Goal: Information Seeking & Learning: Check status

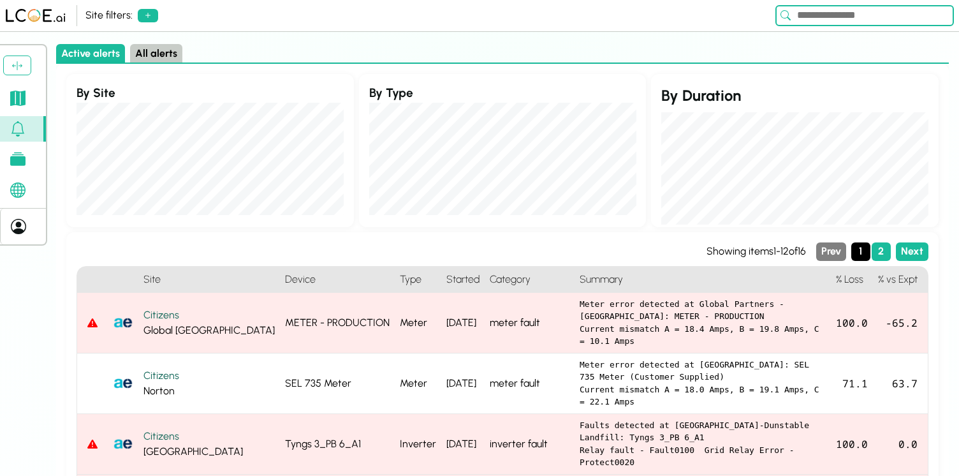
click at [16, 94] on icon at bounding box center [17, 98] width 15 height 15
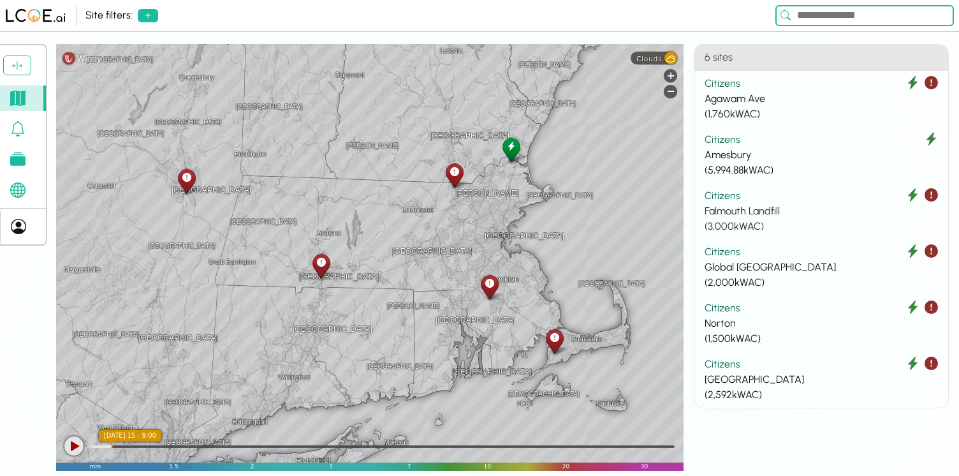
click at [822, 203] on div "Falmouth Landfill" at bounding box center [820, 210] width 233 height 15
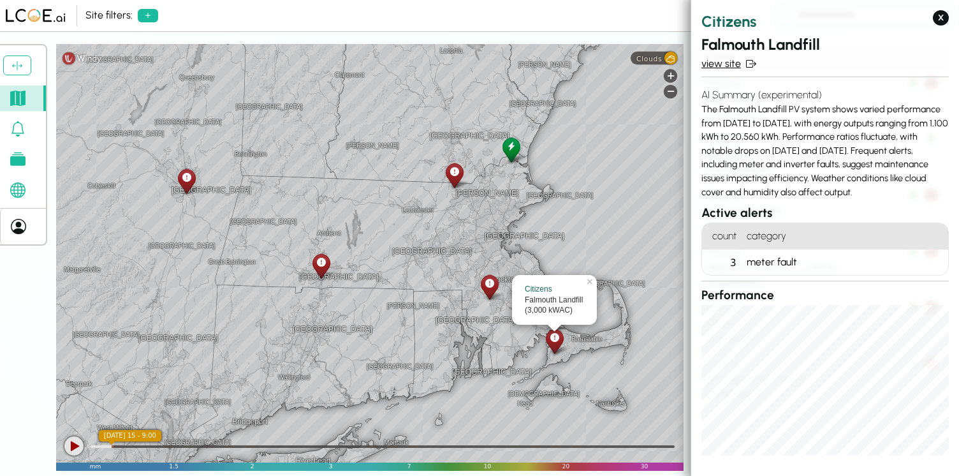
click at [729, 65] on link "view site" at bounding box center [824, 63] width 247 height 15
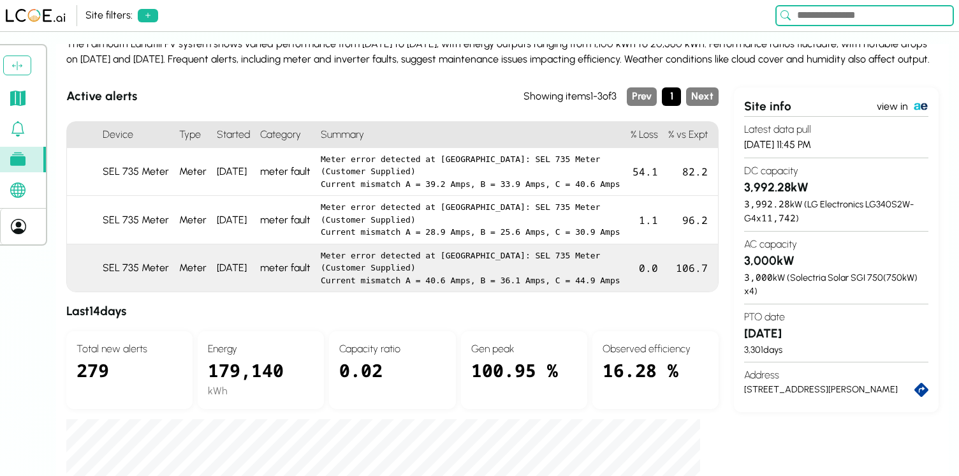
scroll to position [113, 0]
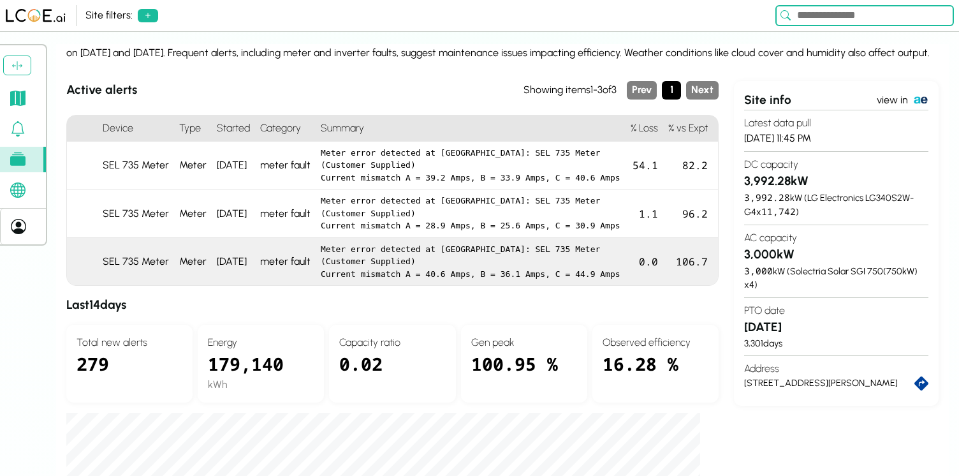
click at [539, 280] on pre "Meter error detected at [GEOGRAPHIC_DATA]: SEL 735 Meter (Customer Supplied) Cu…" at bounding box center [471, 262] width 300 height 38
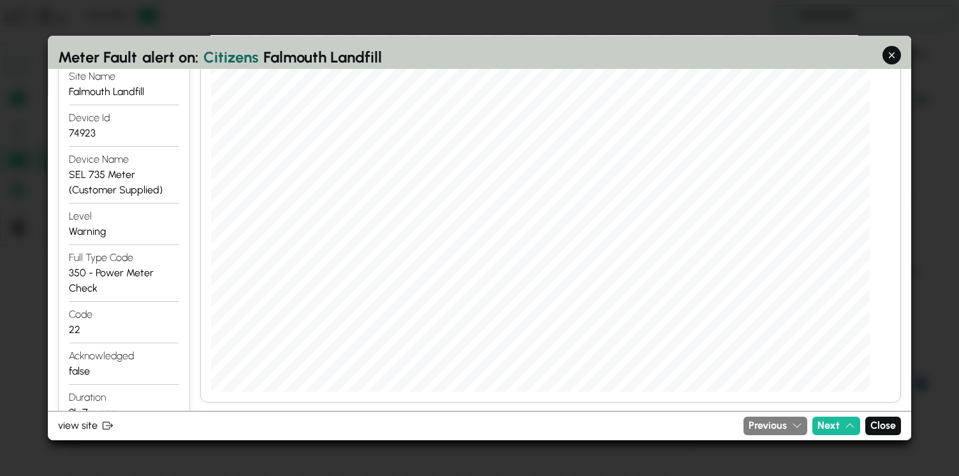
scroll to position [356, 0]
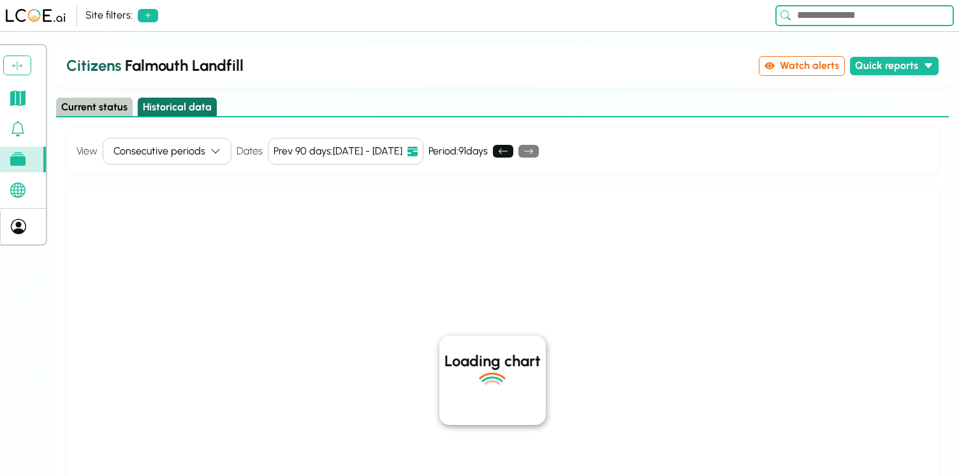
click at [187, 106] on button "Historical data" at bounding box center [177, 107] width 79 height 18
click at [100, 109] on button "Current status" at bounding box center [94, 107] width 76 height 18
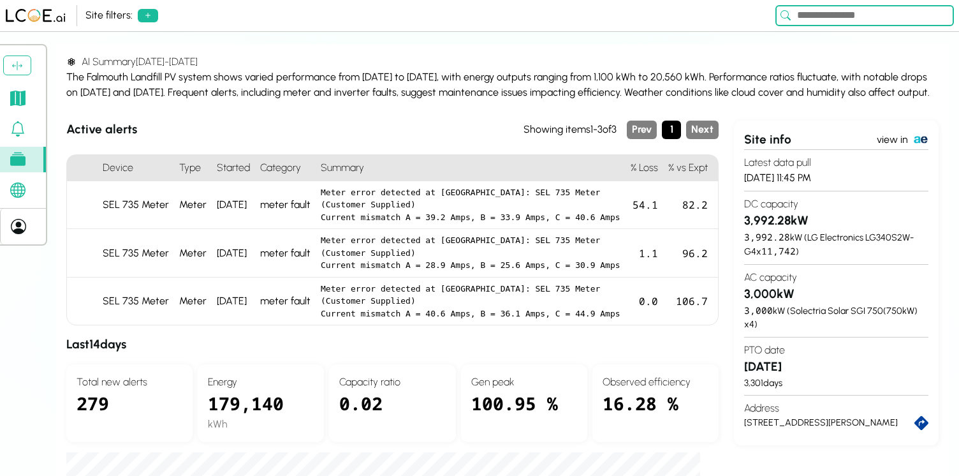
scroll to position [75, 0]
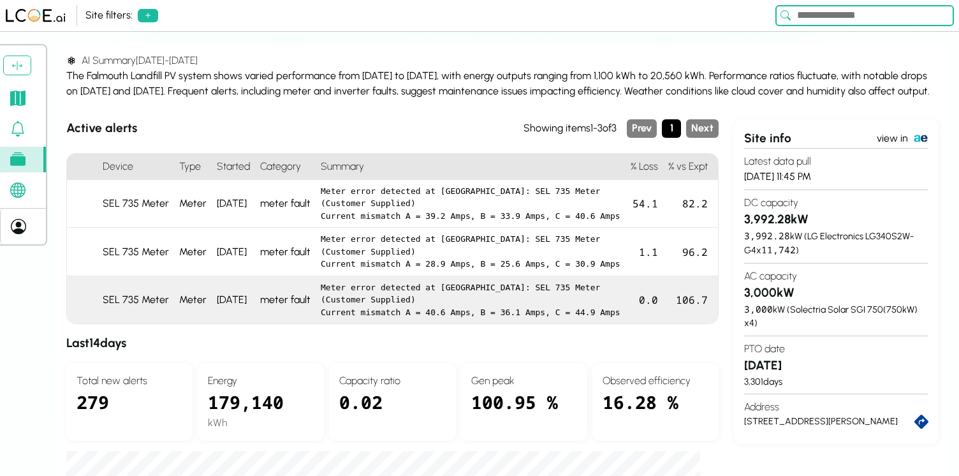
click at [667, 324] on div "106.7" at bounding box center [690, 300] width 55 height 48
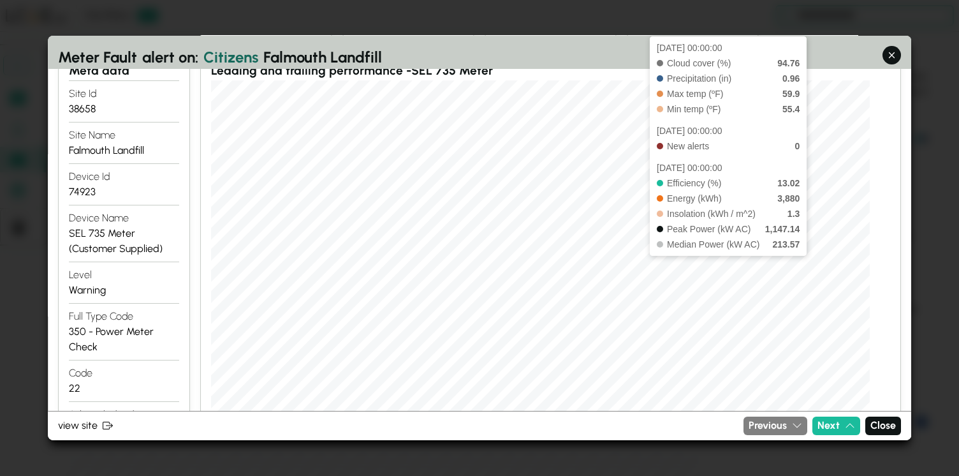
scroll to position [207, 0]
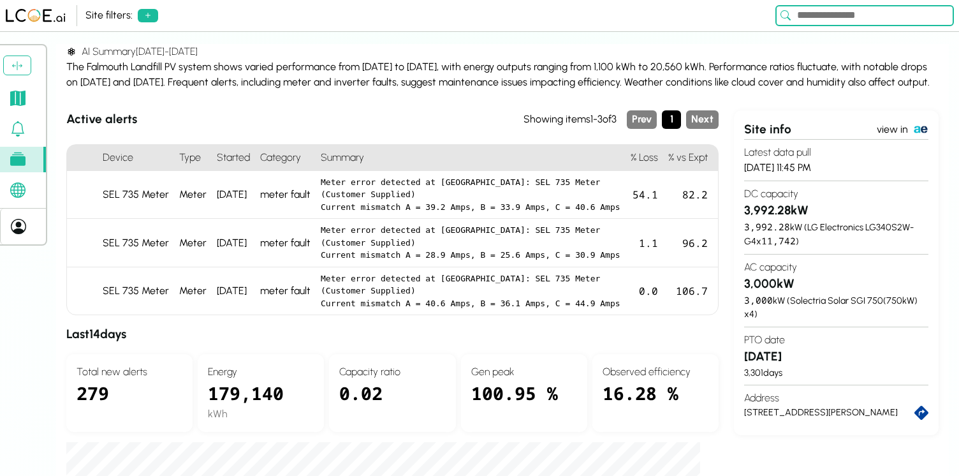
scroll to position [87, 0]
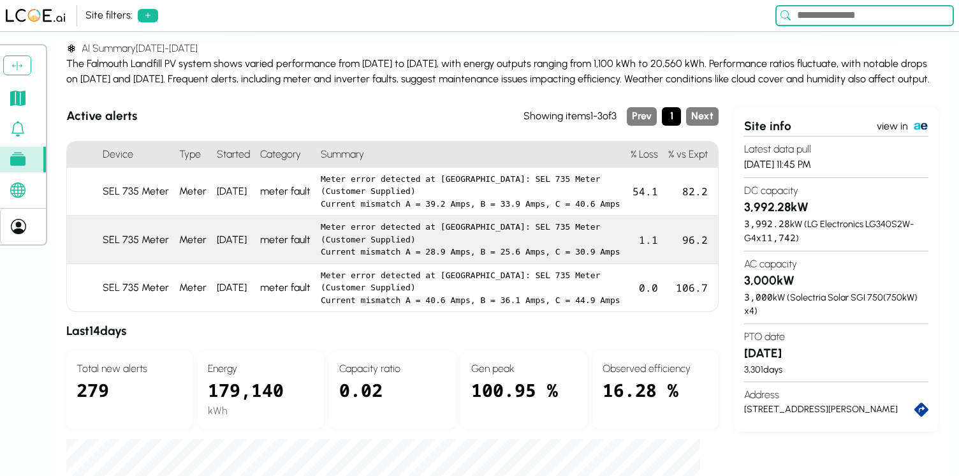
click at [638, 245] on div "1.1" at bounding box center [644, 239] width 38 height 48
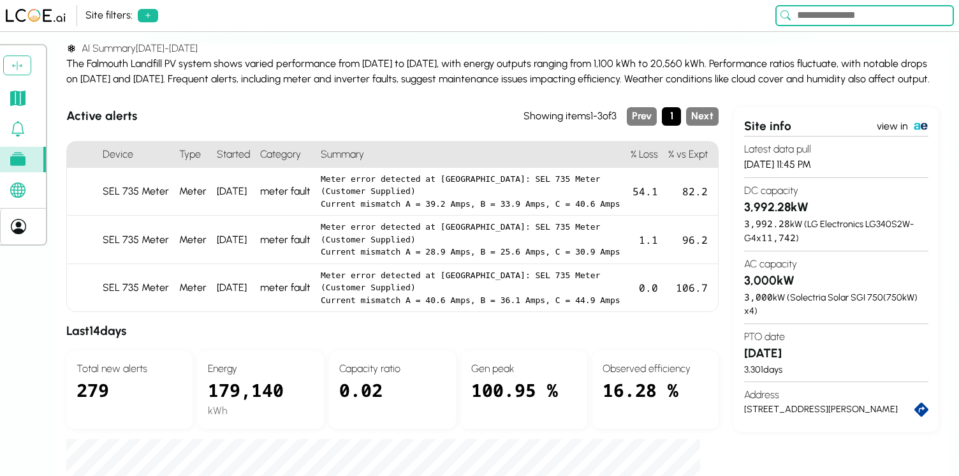
click at [263, 117] on h3 "Active alerts" at bounding box center [294, 116] width 457 height 18
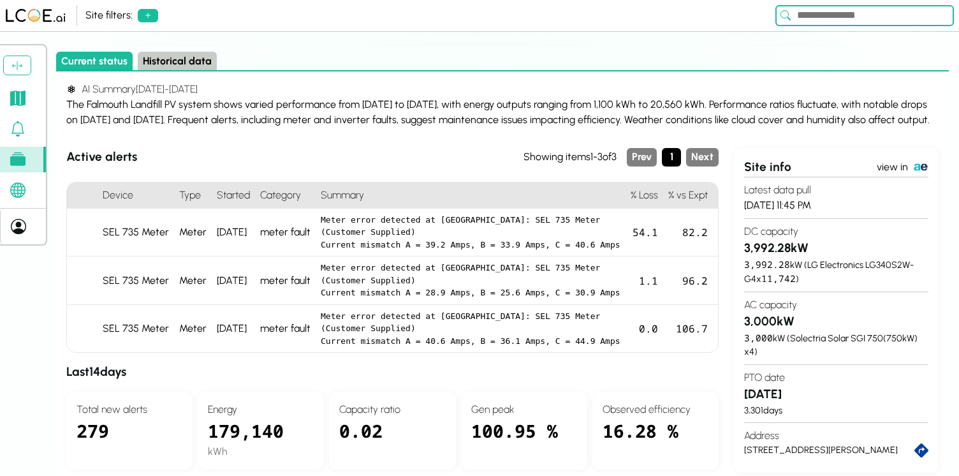
scroll to position [43, 0]
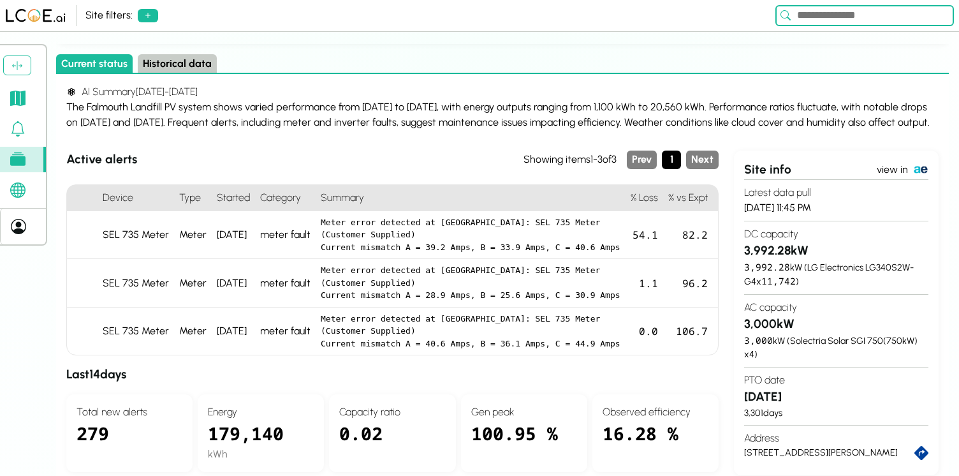
click at [178, 65] on button "Historical data" at bounding box center [177, 63] width 79 height 18
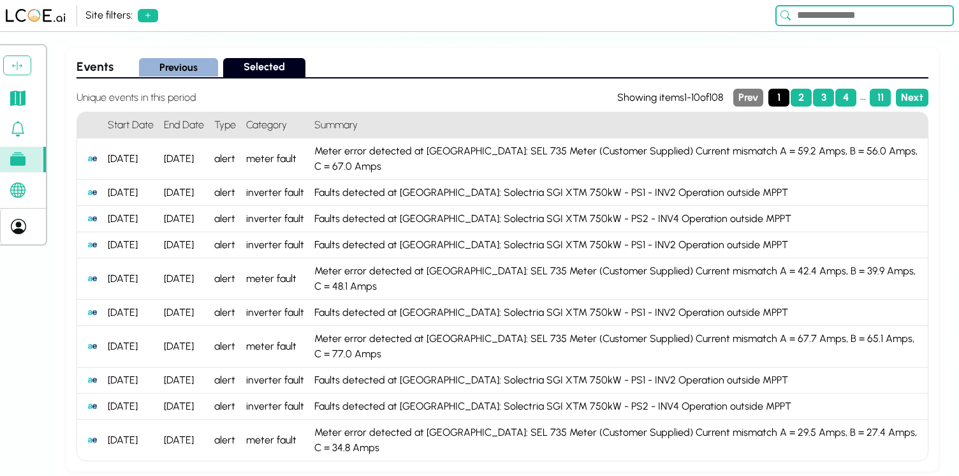
scroll to position [791, 0]
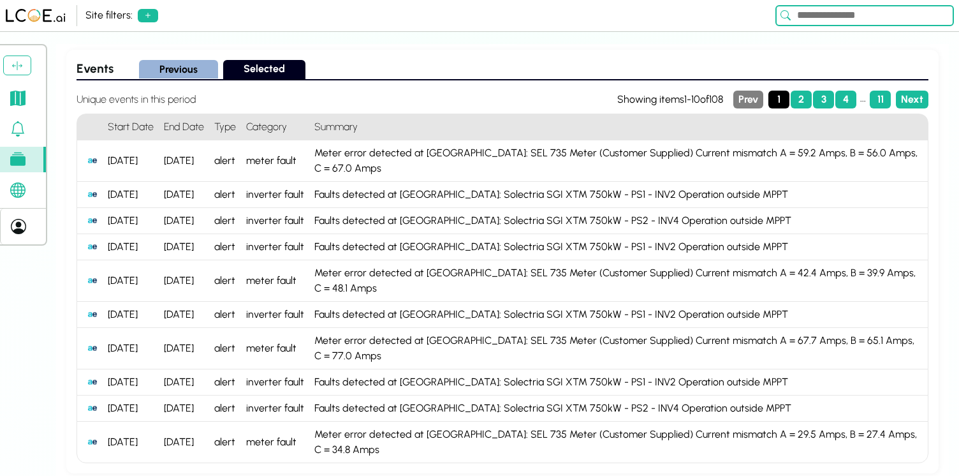
click at [138, 126] on h4 "Start Date" at bounding box center [131, 127] width 56 height 26
click at [242, 75] on button "Selected" at bounding box center [264, 70] width 82 height 20
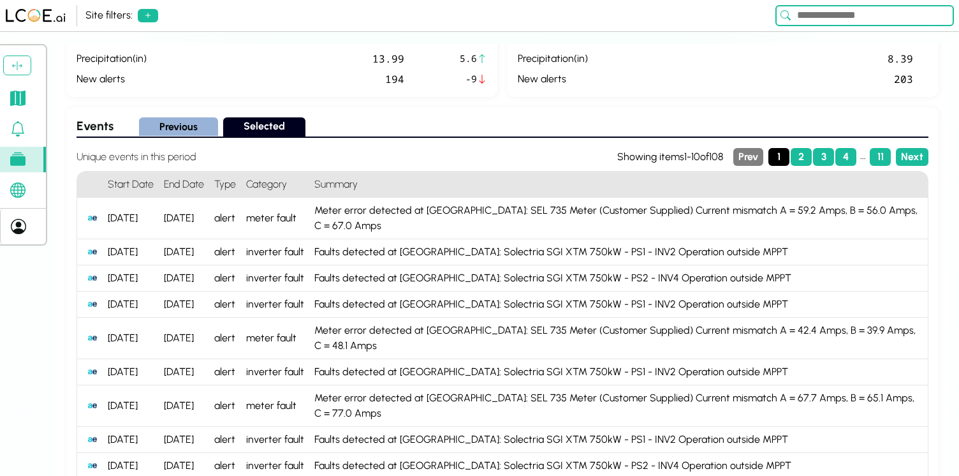
scroll to position [799, 0]
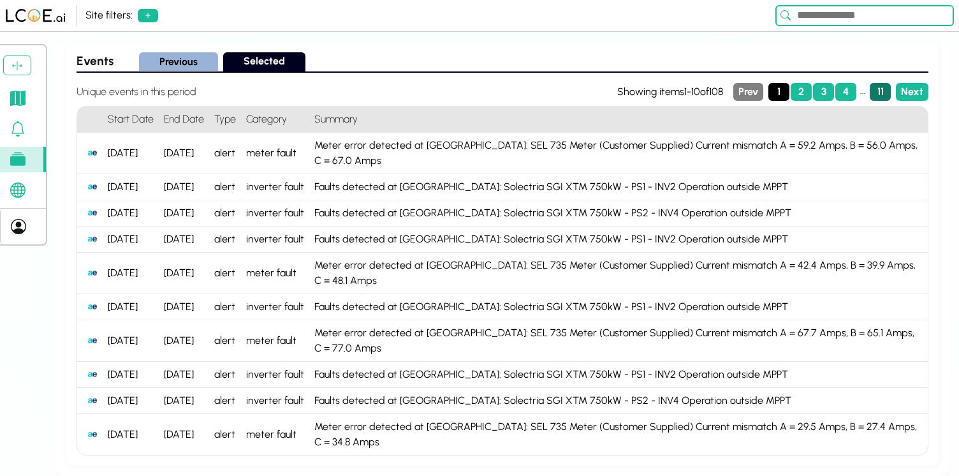
click at [880, 91] on button "11" at bounding box center [880, 92] width 21 height 18
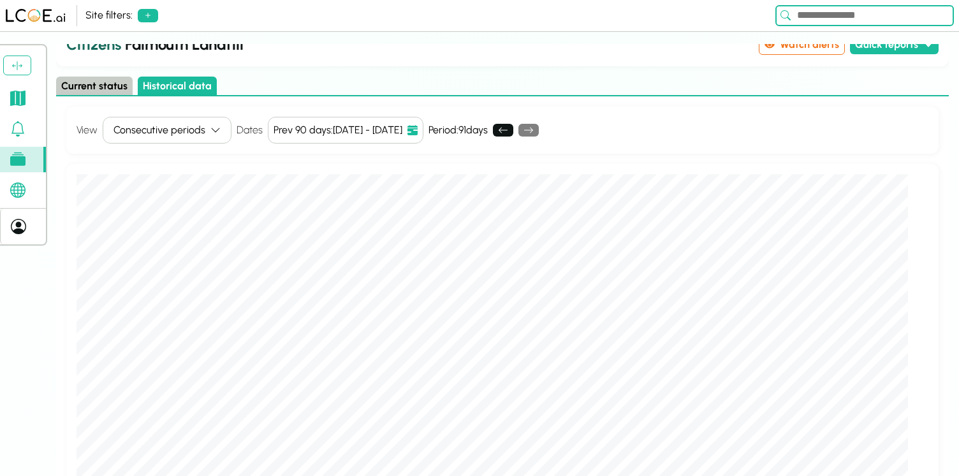
scroll to position [0, 0]
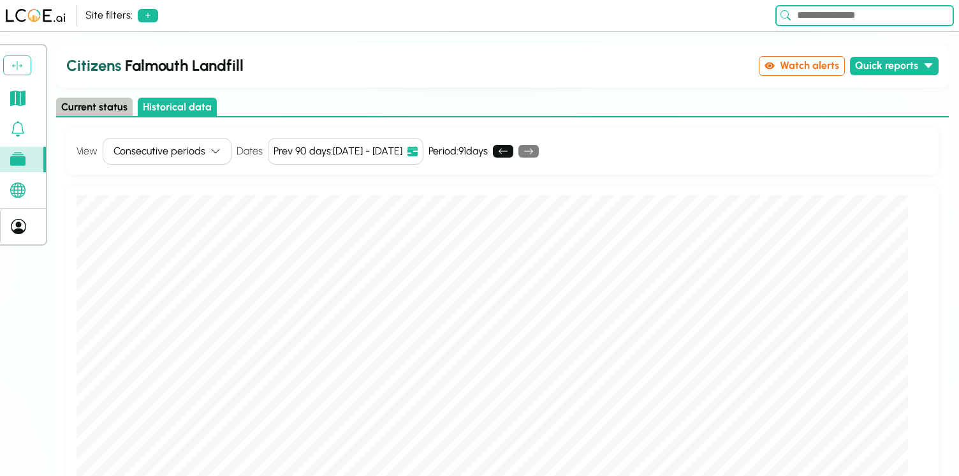
click at [7, 127] on link at bounding box center [23, 128] width 46 height 25
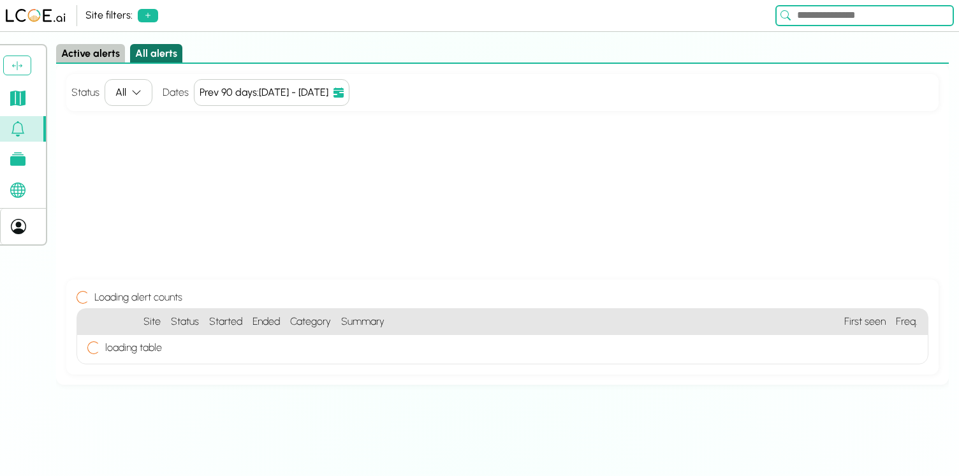
click at [143, 61] on button "All alerts" at bounding box center [156, 53] width 52 height 18
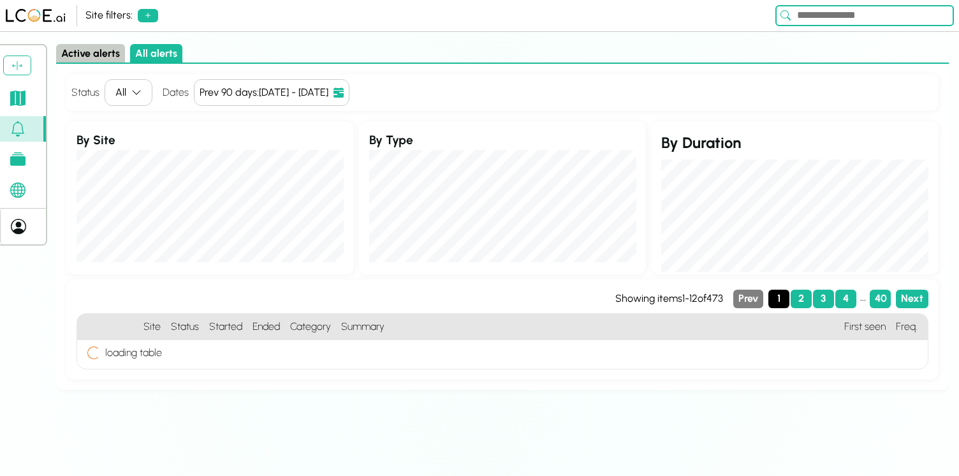
click at [139, 98] on button "All" at bounding box center [129, 92] width 48 height 27
click at [245, 52] on div "Active alerts All alerts" at bounding box center [502, 54] width 892 height 20
click at [122, 5] on div "Site filters: Account Sites W/ active alerts Off" at bounding box center [479, 16] width 959 height 32
click at [134, 18] on div "Site filters:" at bounding box center [427, 15] width 685 height 15
click at [140, 17] on button at bounding box center [148, 15] width 20 height 13
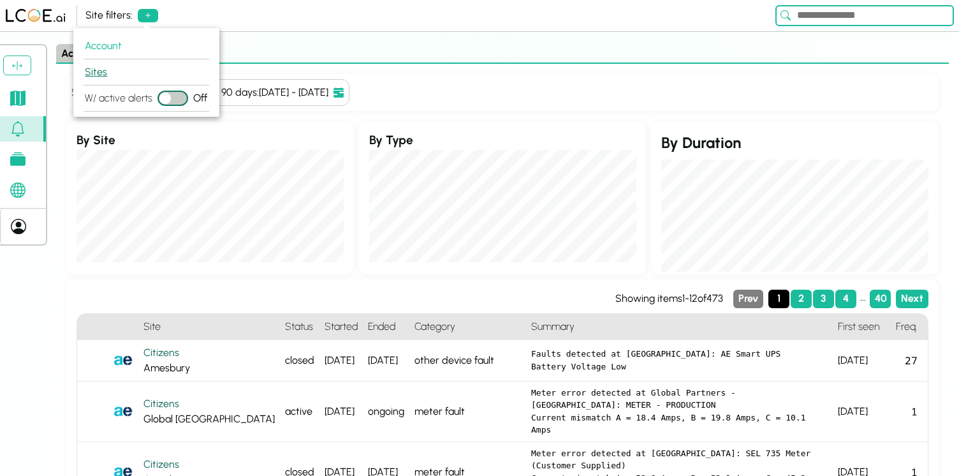
click at [103, 69] on button "Sites" at bounding box center [147, 72] width 126 height 26
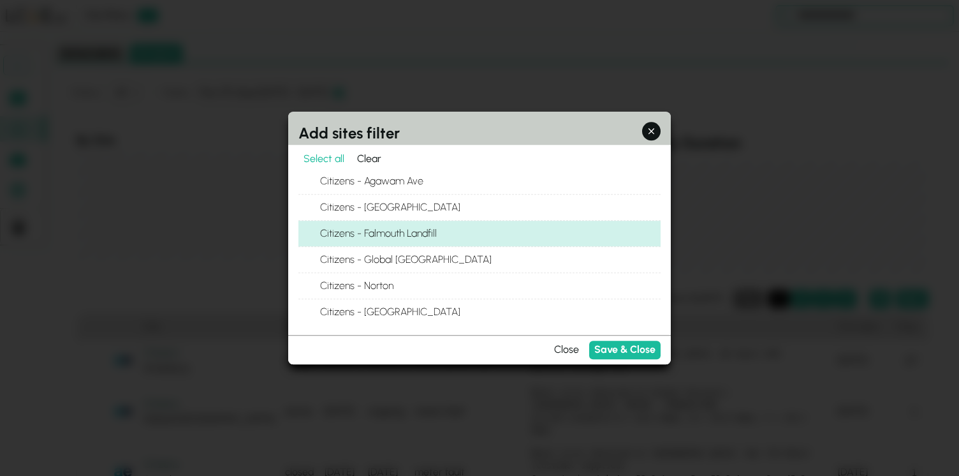
click at [413, 237] on label "Citizens - Falmouth Landfill" at bounding box center [490, 233] width 342 height 25
click at [314, 237] on button "Citizens - Falmouth Landfill" at bounding box center [305, 233] width 15 height 15
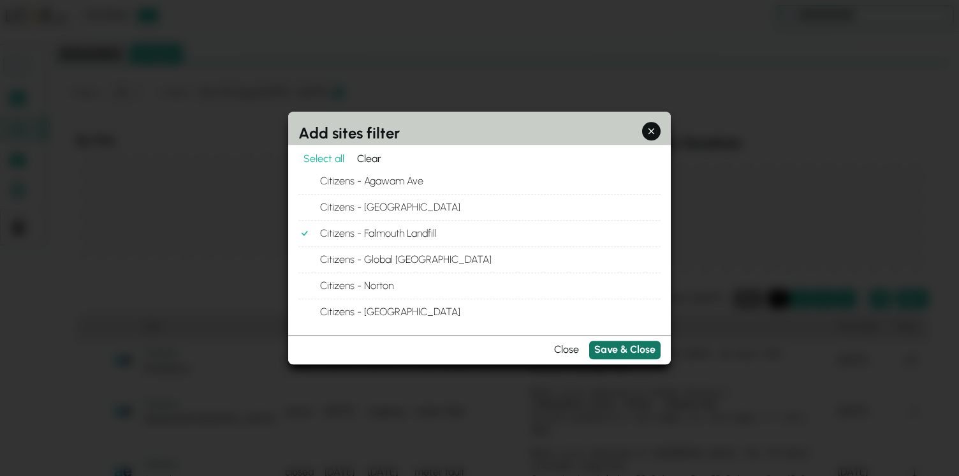
click at [630, 352] on button "Save & Close" at bounding box center [624, 349] width 71 height 18
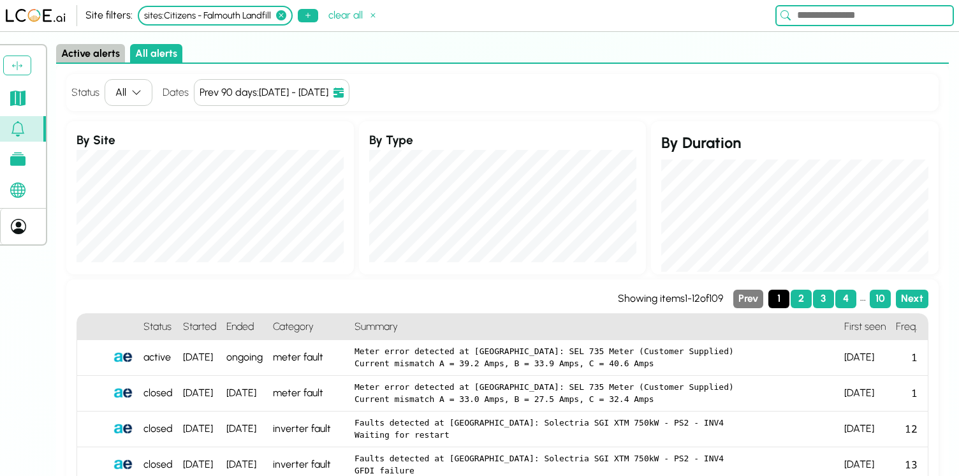
click at [131, 96] on icon "button" at bounding box center [136, 92] width 10 height 10
click at [501, 106] on div "Status All Dates Prev 90 days : [DATE] - [DATE] Quick Ranges WTD MTD QTD YTD Pr…" at bounding box center [502, 92] width 872 height 37
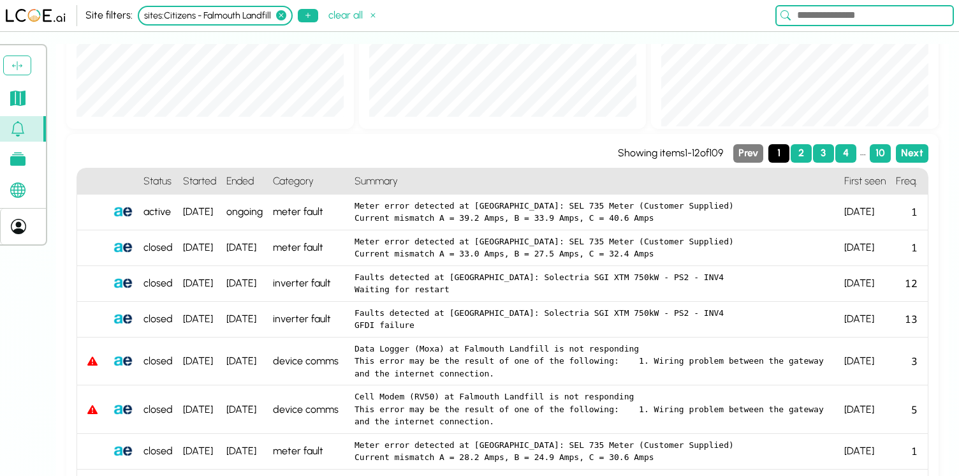
scroll to position [108, 0]
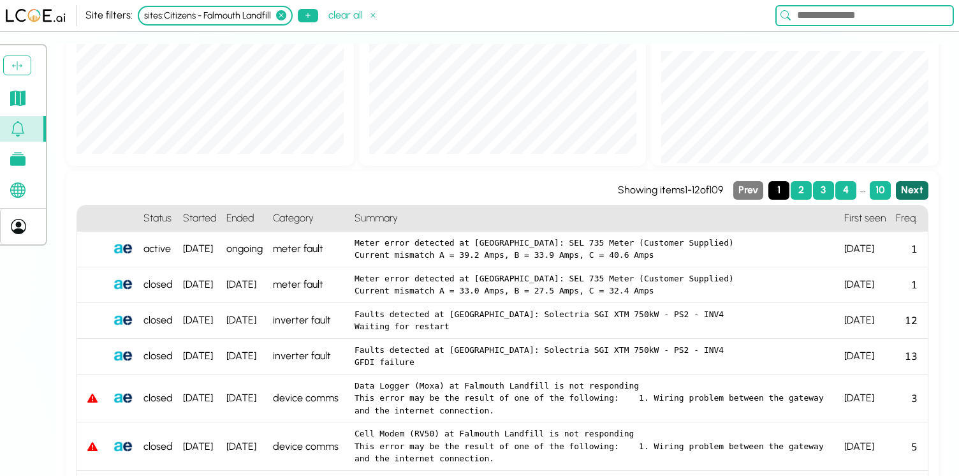
click at [908, 190] on button "Next" at bounding box center [912, 190] width 33 height 18
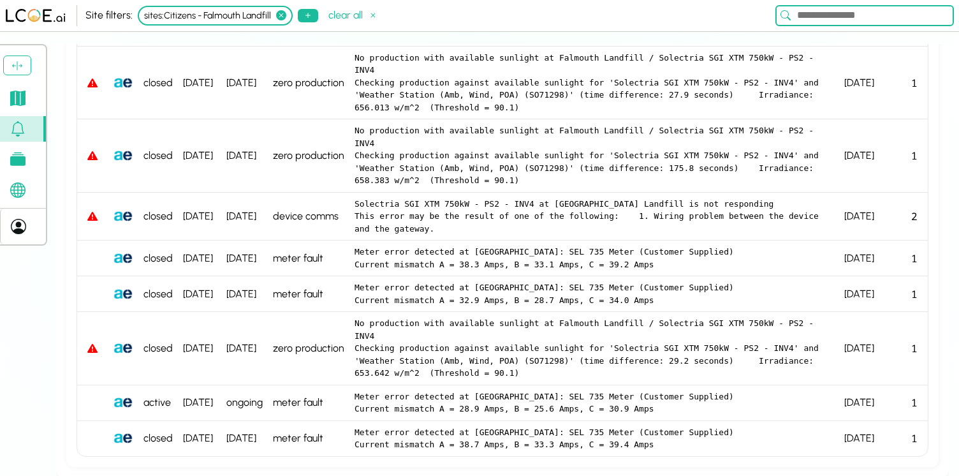
scroll to position [437, 0]
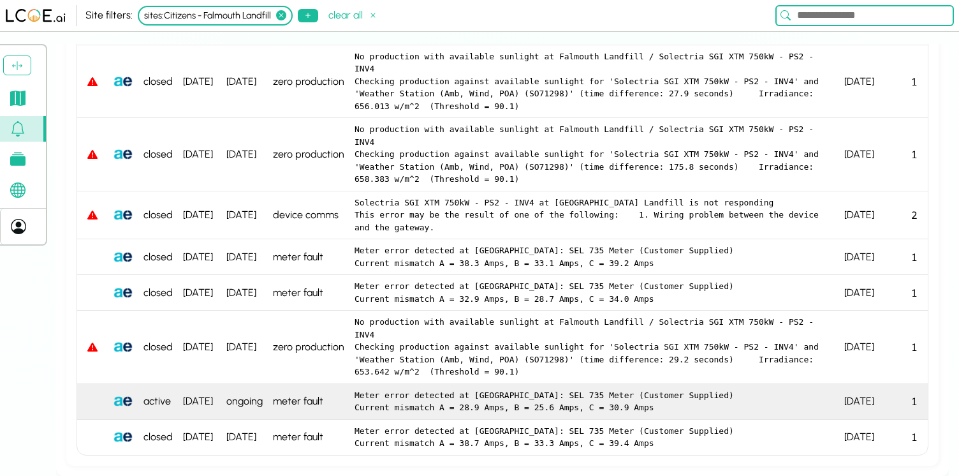
click at [210, 402] on div "[DATE]" at bounding box center [199, 402] width 43 height 36
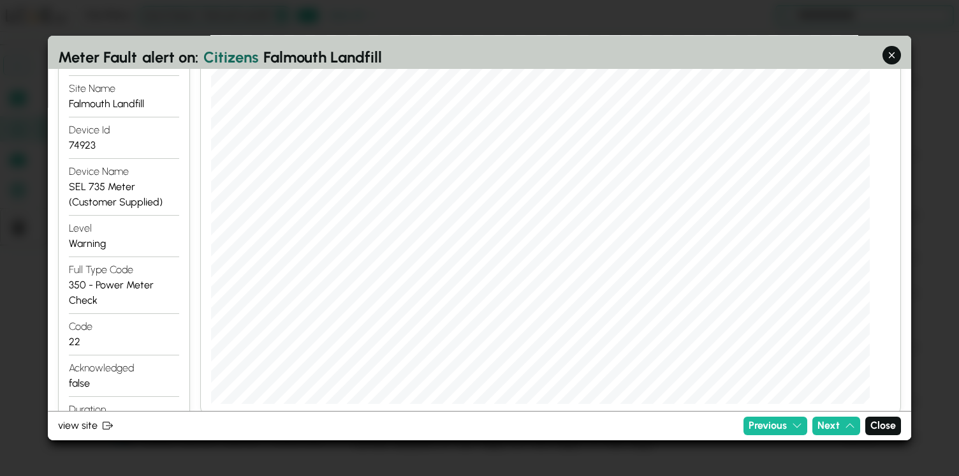
scroll to position [231, 0]
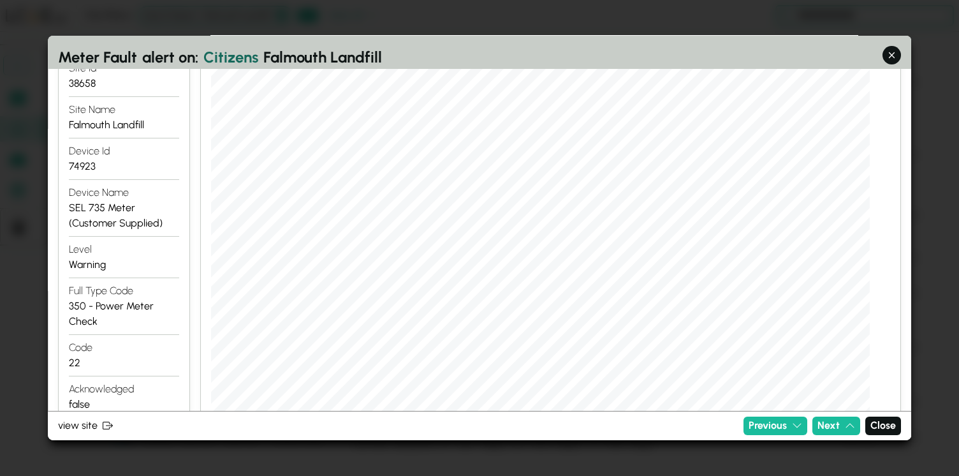
click at [78, 169] on div "74923" at bounding box center [124, 166] width 110 height 15
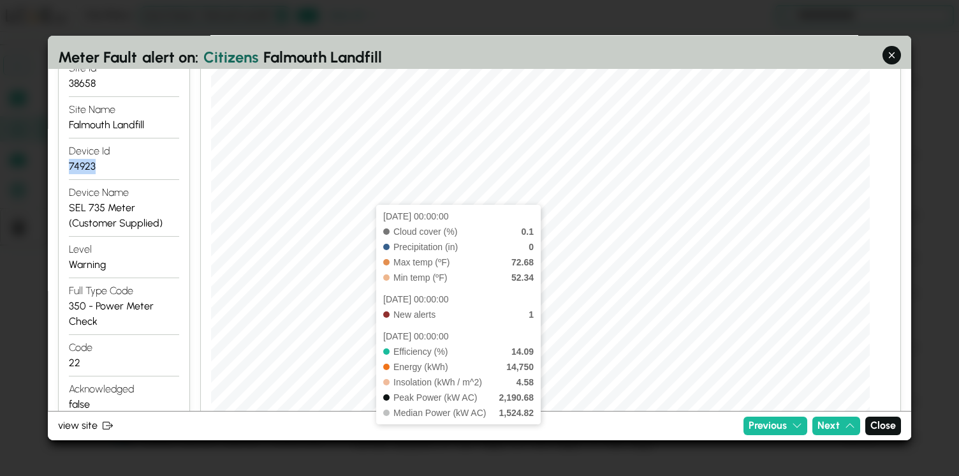
copy div "74923"
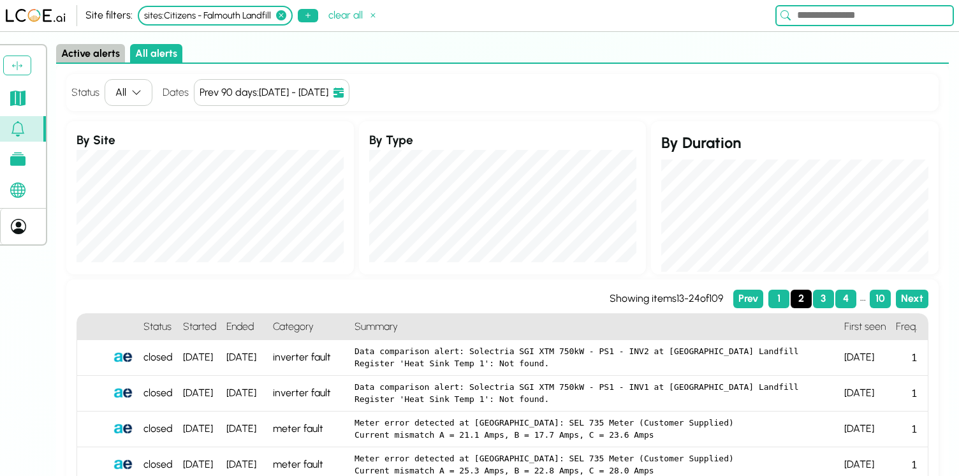
click at [143, 92] on button "All" at bounding box center [129, 92] width 48 height 27
click at [132, 131] on div "Active Only" at bounding box center [143, 137] width 76 height 18
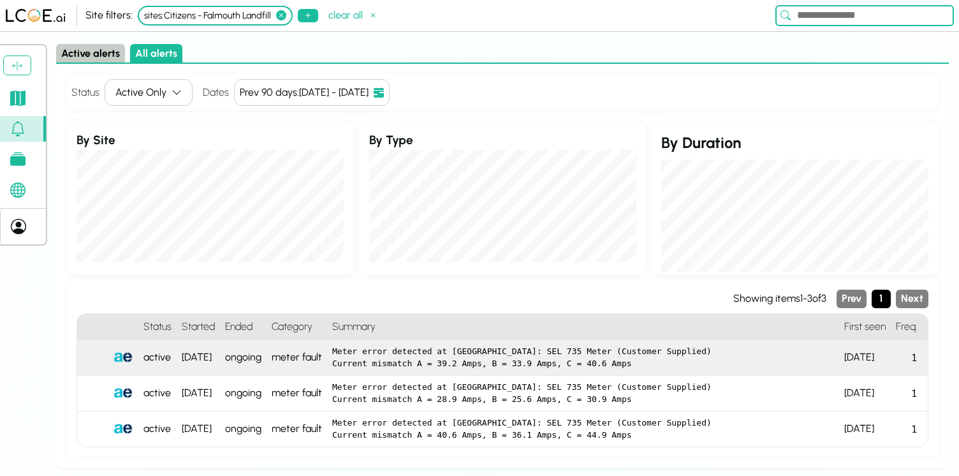
click at [171, 368] on div "active" at bounding box center [157, 358] width 38 height 36
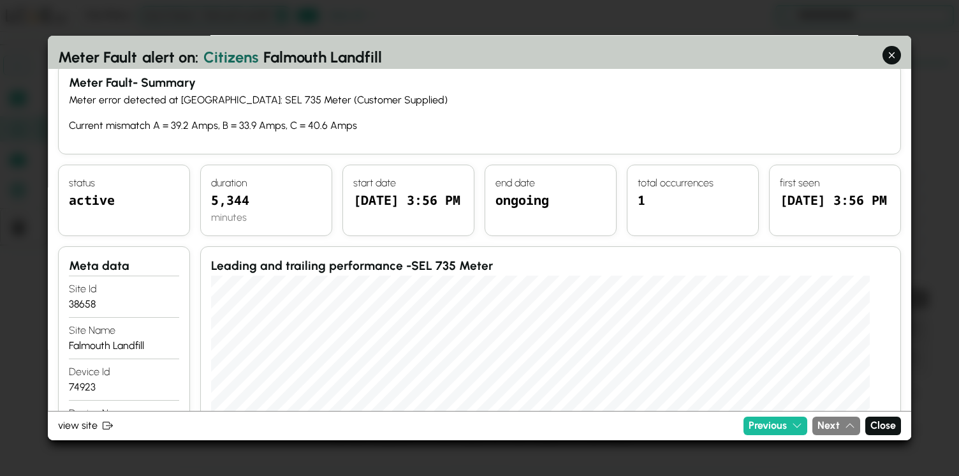
scroll to position [13, 0]
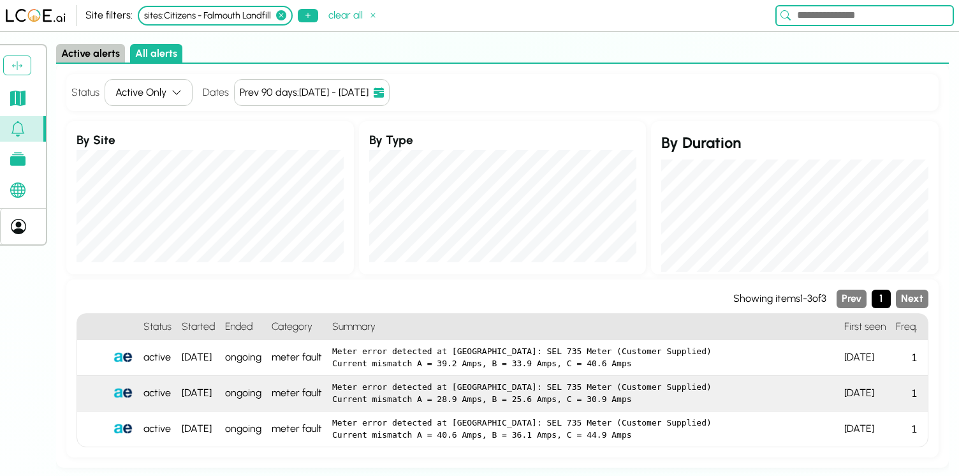
click at [165, 393] on div "active" at bounding box center [157, 393] width 38 height 36
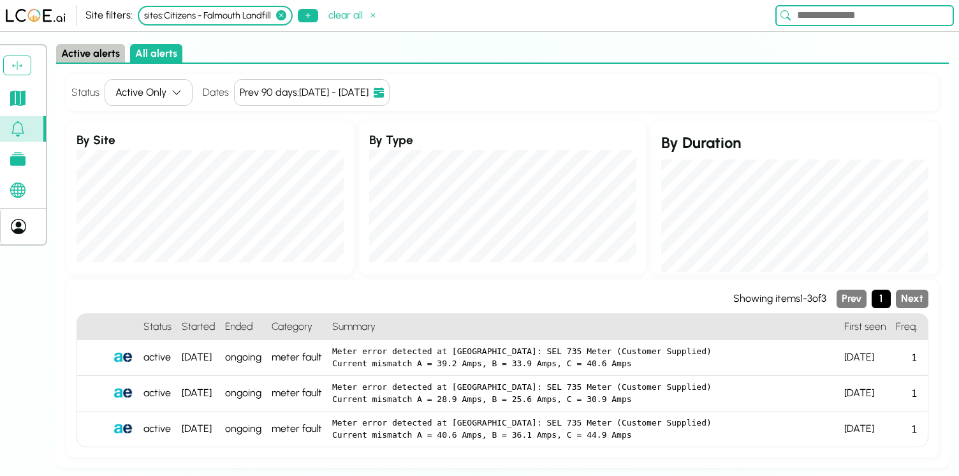
click at [159, 453] on div "Showing items 1 - 3 of 3 Prev 1 Next Status Started Ended Category Summary Firs…" at bounding box center [502, 368] width 872 height 178
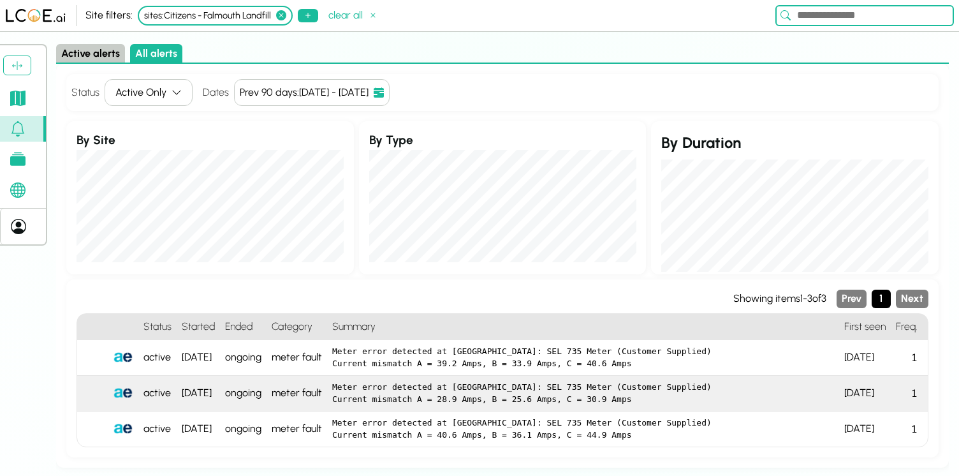
click at [186, 397] on div "[DATE]" at bounding box center [198, 393] width 43 height 36
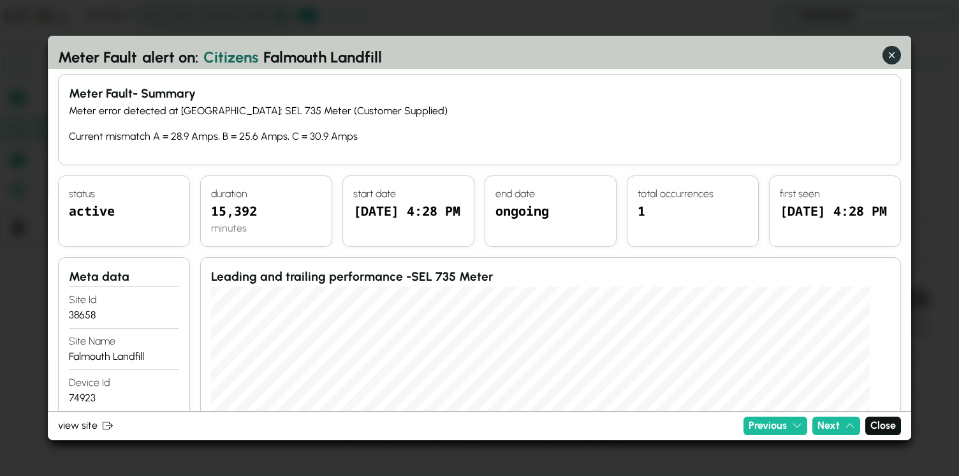
click at [888, 54] on icon "button" at bounding box center [891, 54] width 13 height 13
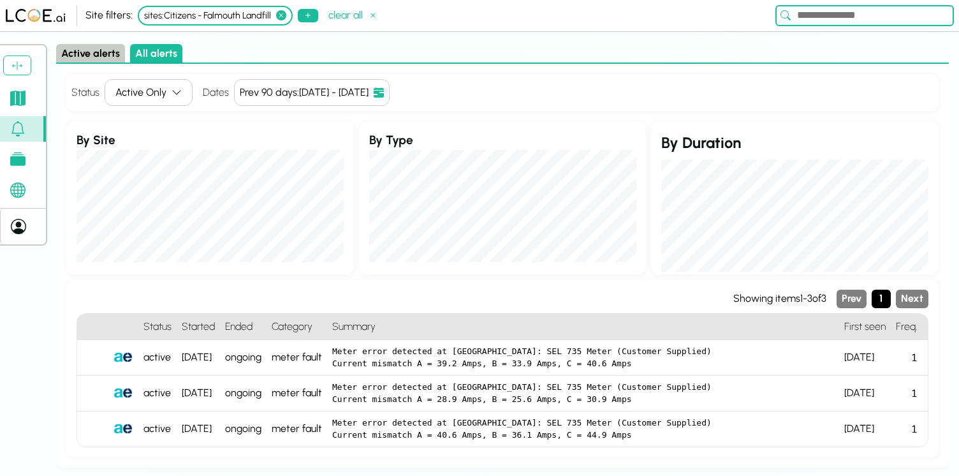
click at [11, 133] on icon at bounding box center [17, 128] width 15 height 15
click at [13, 131] on icon at bounding box center [17, 128] width 15 height 15
click at [104, 49] on button "Active alerts" at bounding box center [90, 53] width 69 height 18
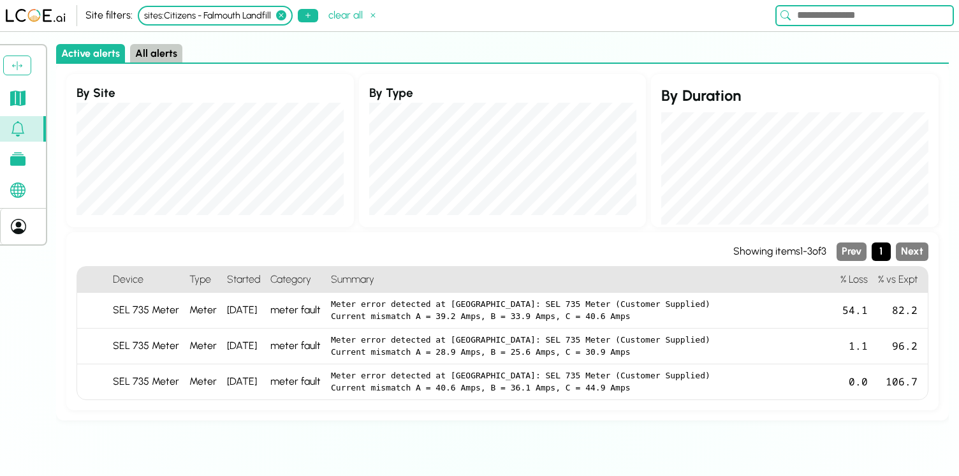
click at [284, 13] on icon at bounding box center [281, 15] width 10 height 10
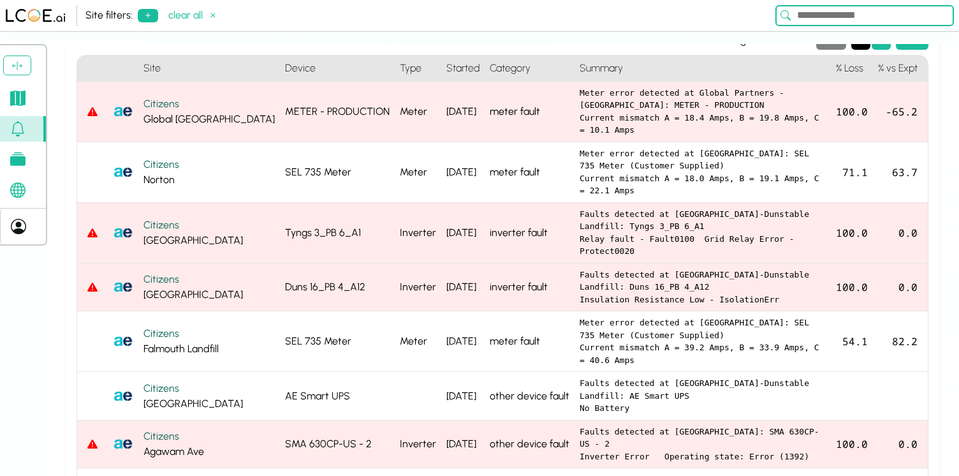
scroll to position [240, 0]
